Goal: Task Accomplishment & Management: Complete application form

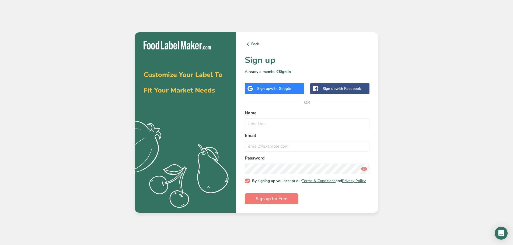
click at [276, 88] on span "with Google" at bounding box center [280, 88] width 21 height 5
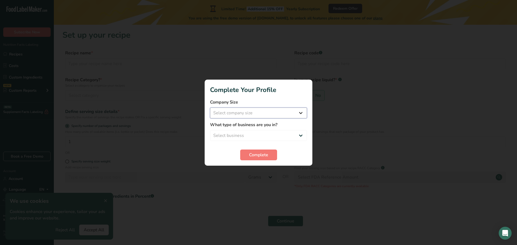
click at [288, 108] on select "Select company size Fewer than 10 Employees 10 to 50 Employees 51 to 500 Employ…" at bounding box center [258, 113] width 97 height 11
select select "2"
click at [210, 108] on select "Select company size Fewer than 10 Employees 10 to 50 Employees 51 to 500 Employ…" at bounding box center [258, 113] width 97 height 11
click at [268, 135] on select "Select business Packaged Food Manufacturer Restaurant & Cafe Bakery Meal Plans …" at bounding box center [258, 135] width 97 height 11
select select "1"
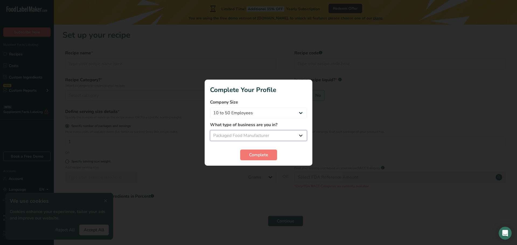
click at [210, 130] on select "Select business Packaged Food Manufacturer Restaurant & Cafe Bakery Meal Plans …" at bounding box center [258, 135] width 97 height 11
click at [263, 155] on span "Complete" at bounding box center [258, 155] width 19 height 6
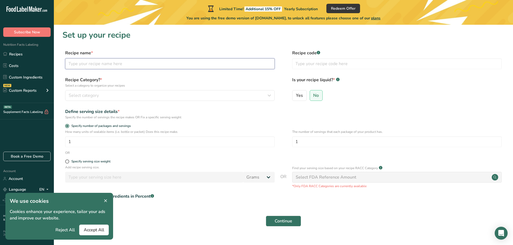
click at [134, 69] on input "text" at bounding box center [170, 63] width 210 height 11
type input "Blood Orange"
click at [117, 99] on button "Select category" at bounding box center [170, 95] width 210 height 11
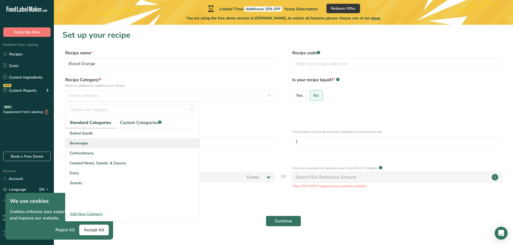
click at [89, 147] on div "Beverages" at bounding box center [132, 143] width 134 height 10
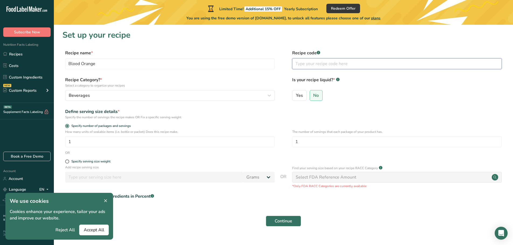
click at [321, 65] on input "text" at bounding box center [397, 63] width 210 height 11
click at [297, 96] on span "Yes" at bounding box center [299, 95] width 7 height 5
click at [296, 96] on input "Yes" at bounding box center [294, 96] width 4 height 4
radio input "true"
radio input "false"
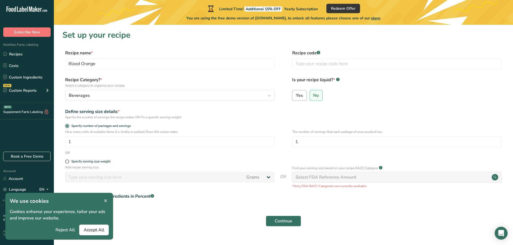
select select "22"
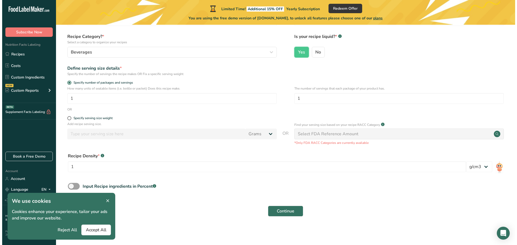
scroll to position [44, 0]
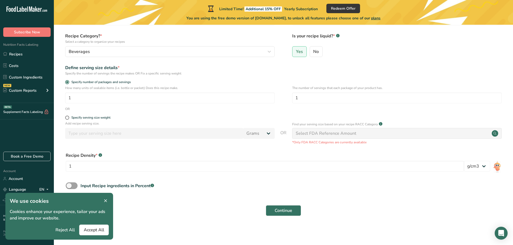
click at [68, 120] on div "Specify serving size weight" at bounding box center [170, 118] width 210 height 5
click at [67, 118] on span at bounding box center [67, 118] width 4 height 4
click at [67, 118] on input "Specify serving size weight" at bounding box center [67, 118] width 4 height 4
radio input "true"
radio input "false"
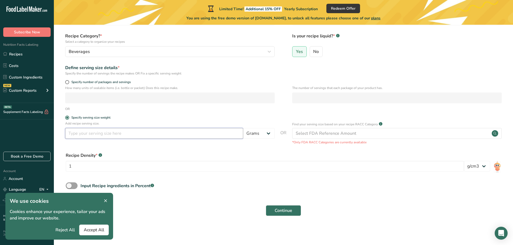
click at [97, 137] on input "number" at bounding box center [154, 133] width 178 height 11
type input "355"
click at [263, 130] on select "Grams kg mg mcg lb oz l mL fl oz tbsp tsp cup qt gallon" at bounding box center [259, 133] width 32 height 11
select select "17"
click at [243, 128] on select "Grams kg mg mcg lb oz l mL fl oz tbsp tsp cup qt gallon" at bounding box center [259, 133] width 32 height 11
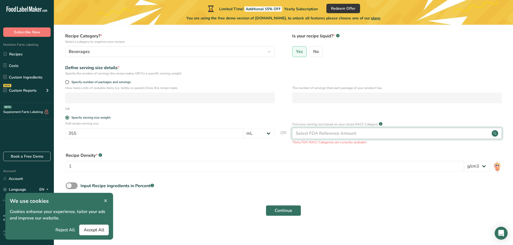
click at [359, 135] on div "Select FDA Reference Amount" at bounding box center [397, 133] width 210 height 11
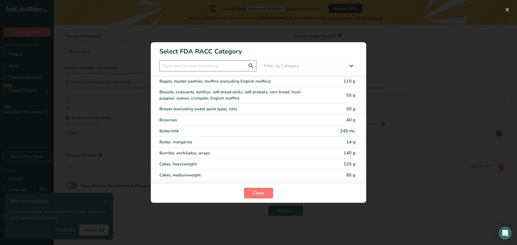
click at [239, 66] on input "RACC Category Selection Modal" at bounding box center [207, 66] width 97 height 11
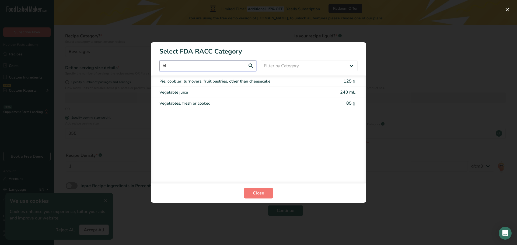
type input "b"
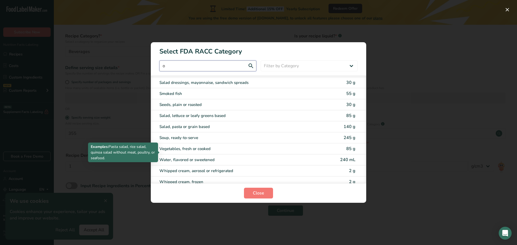
scroll to position [646, 0]
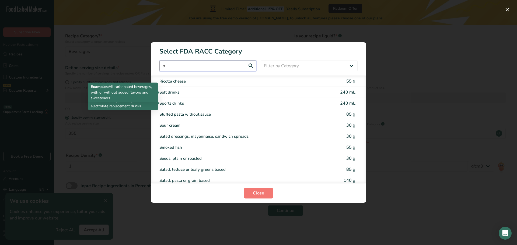
type input "o"
click at [190, 93] on div "Soft drinks" at bounding box center [235, 92] width 153 height 6
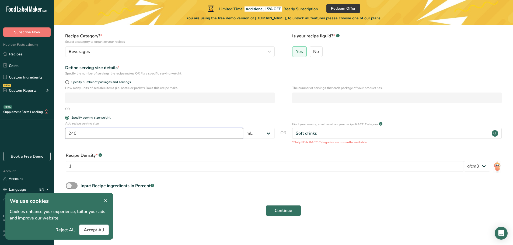
click at [92, 135] on input "240" at bounding box center [154, 133] width 178 height 11
type input "2"
type input "355"
click at [286, 122] on div "Add recipe serving size. 355 Grams kg mg mcg lb oz l mL fl oz tbsp tsp cup qt g…" at bounding box center [283, 133] width 442 height 24
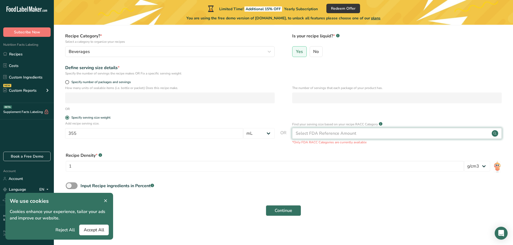
click at [327, 137] on div "Select FDA Reference Amount" at bounding box center [397, 133] width 210 height 11
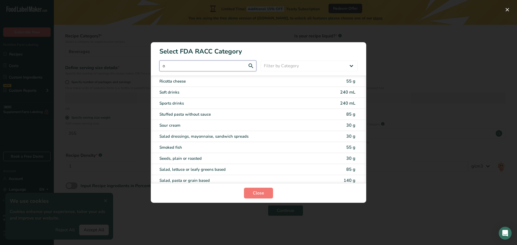
click at [217, 70] on input "o" at bounding box center [207, 66] width 97 height 11
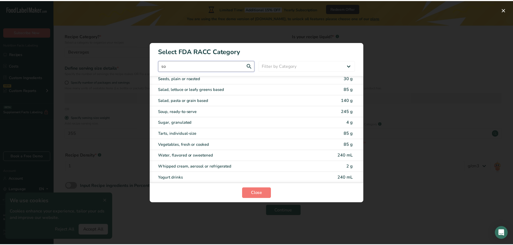
scroll to position [0, 0]
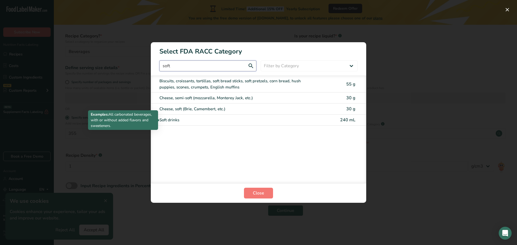
type input "soft"
click at [220, 118] on div "Soft drinks" at bounding box center [235, 120] width 153 height 6
type input "240"
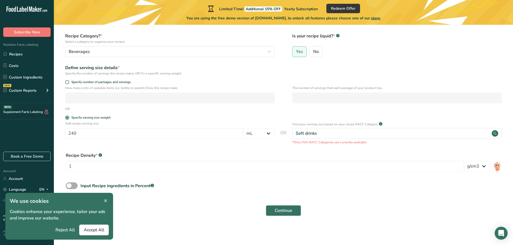
click at [68, 187] on span at bounding box center [72, 186] width 12 height 7
click at [68, 187] on input "Input Recipe ingredients in Percent .a-a{fill:#347362;}.b-a{fill:#fff;}" at bounding box center [68, 186] width 4 height 4
checkbox input "true"
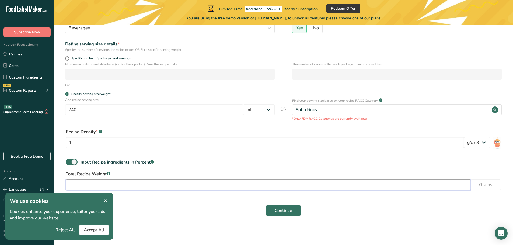
click at [163, 186] on input "number" at bounding box center [268, 185] width 404 height 11
type input "23"
click at [68, 163] on span at bounding box center [72, 162] width 12 height 7
click at [68, 163] on input "Input Recipe ingredients in Percent .a-a{fill:#347362;}.b-a{fill:#fff;}" at bounding box center [68, 163] width 4 height 4
checkbox input "false"
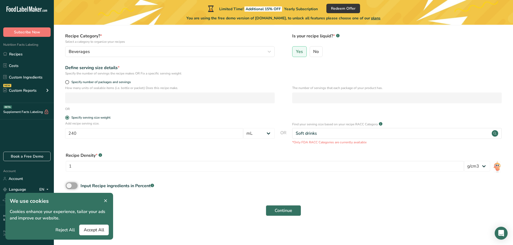
scroll to position [44, 0]
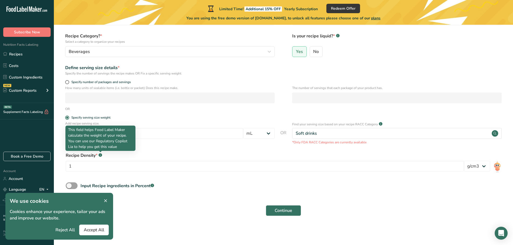
click at [102, 156] on rect at bounding box center [101, 156] width 4 height 4
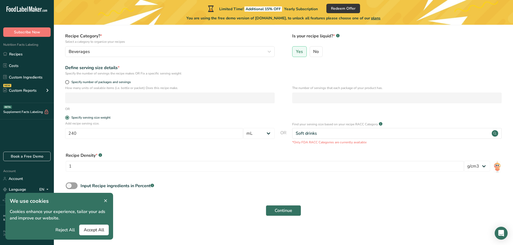
click at [101, 155] on rect at bounding box center [101, 156] width 4 height 4
click at [106, 203] on icon at bounding box center [105, 201] width 5 height 8
